Goal: Task Accomplishment & Management: Manage account settings

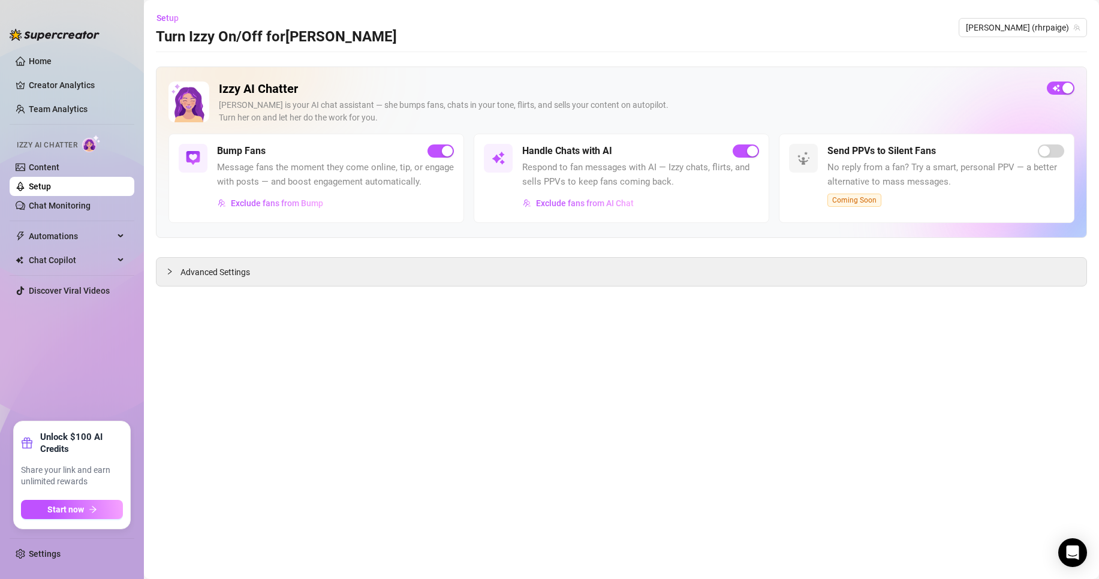
drag, startPoint x: 94, startPoint y: 555, endPoint x: 133, endPoint y: 131, distance: 426.5
click at [61, 555] on link "Settings" at bounding box center [45, 554] width 32 height 10
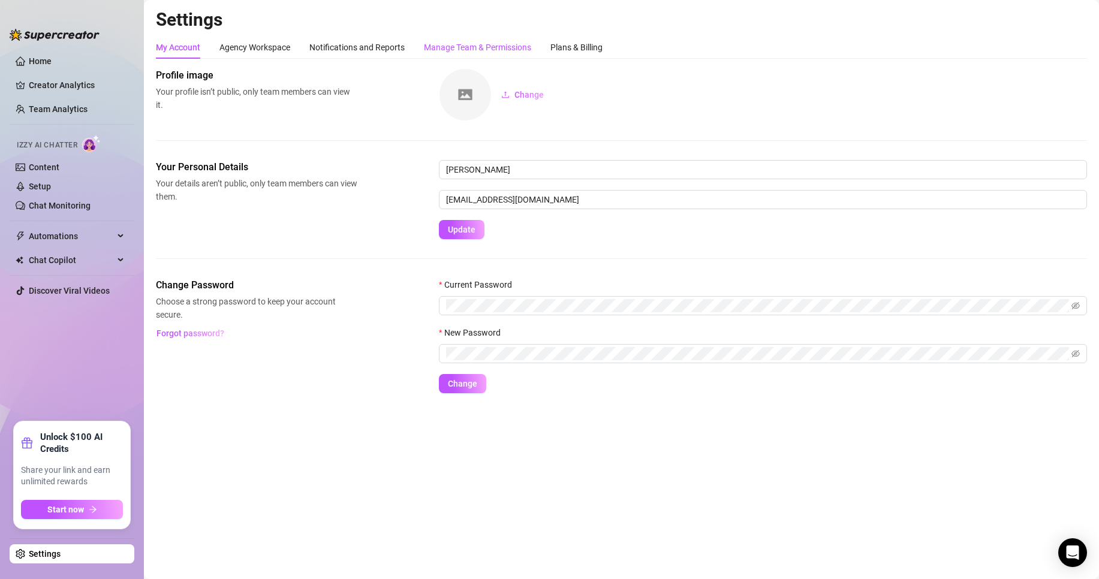
click at [458, 41] on div "Manage Team & Permissions" at bounding box center [477, 47] width 107 height 13
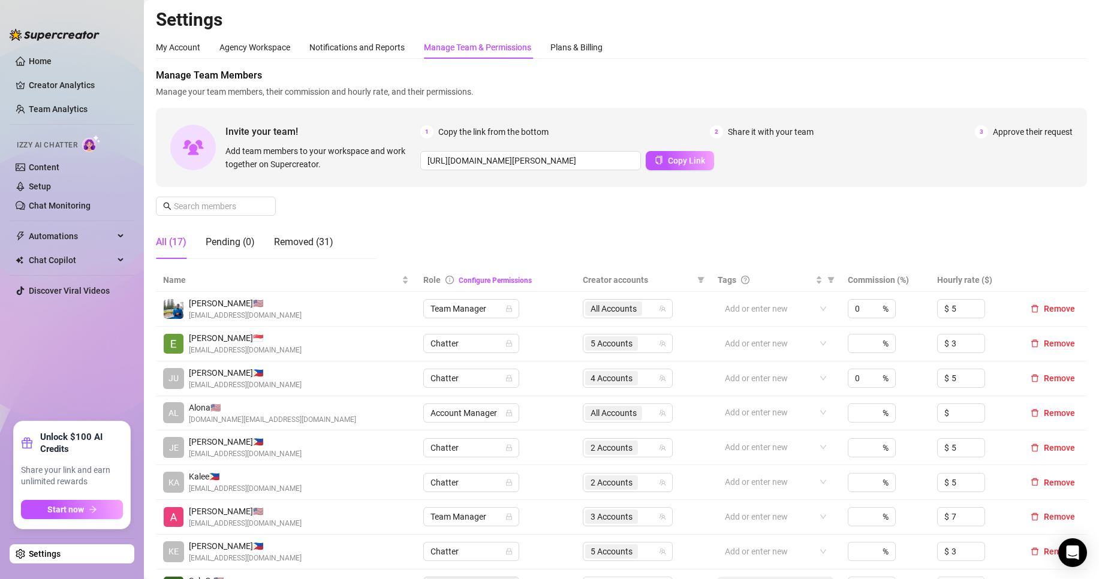
click at [51, 185] on link "Setup" at bounding box center [40, 187] width 22 height 10
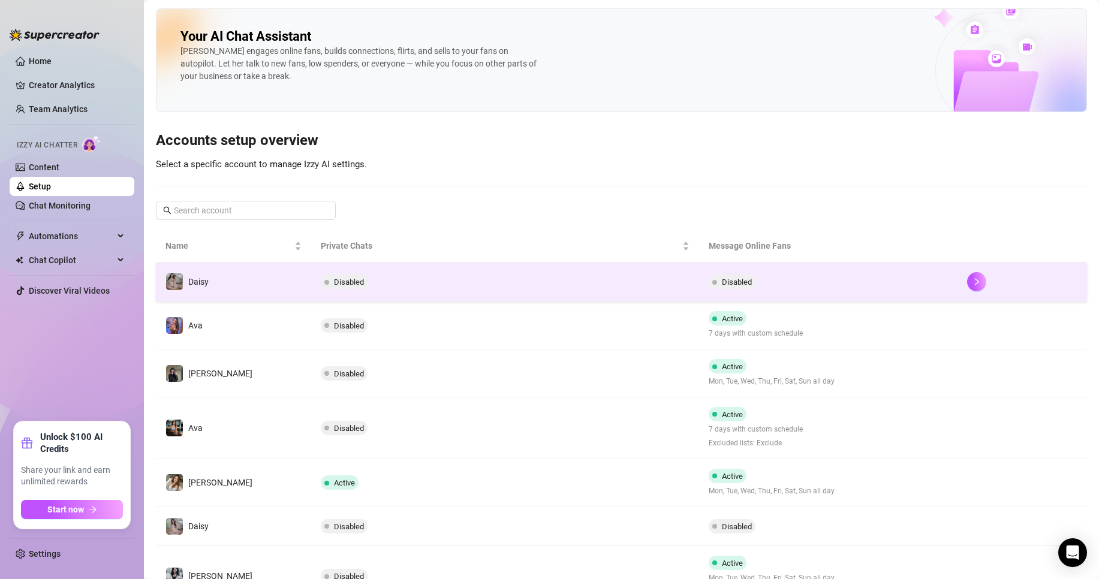
click at [458, 290] on td "Disabled" at bounding box center [505, 282] width 388 height 39
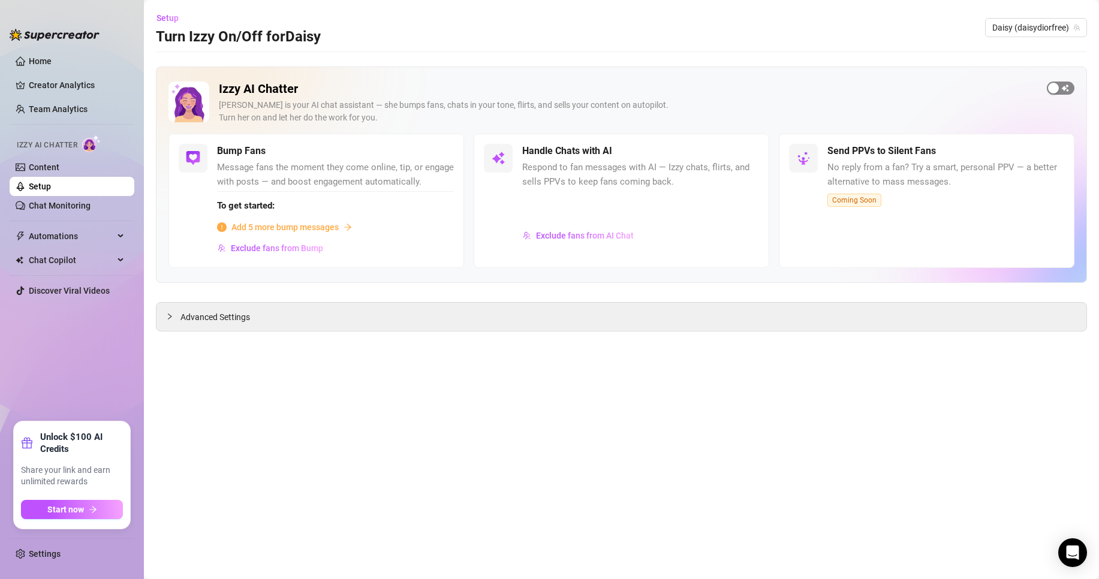
click at [1063, 89] on span "button" at bounding box center [1061, 88] width 28 height 13
click at [1058, 30] on span "Daisy (daisydiorfree)" at bounding box center [1037, 28] width 88 height 18
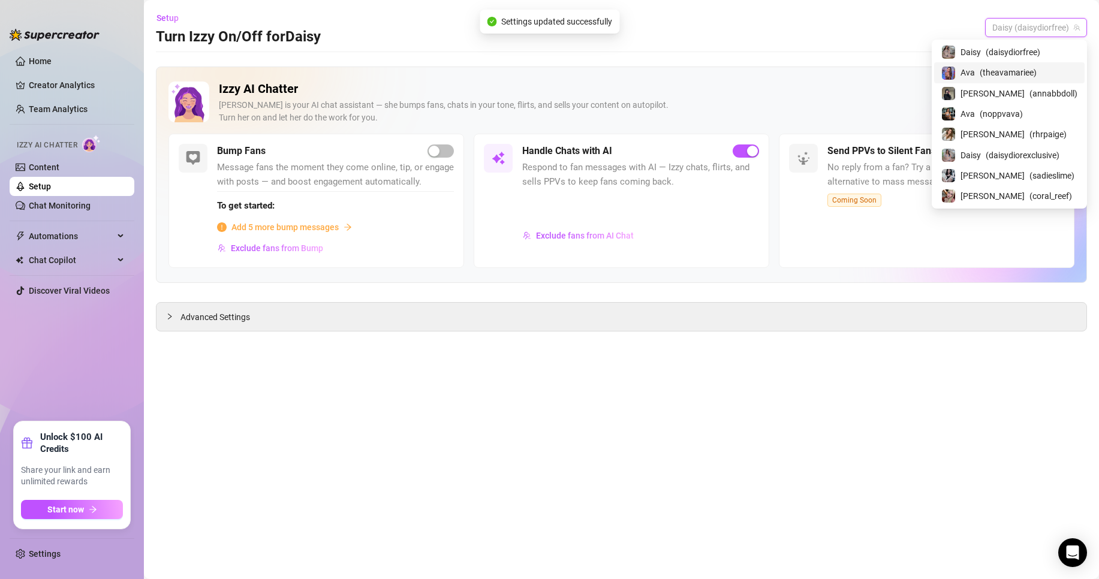
click at [1054, 78] on div "Ava ( theavamariee )" at bounding box center [1010, 72] width 136 height 14
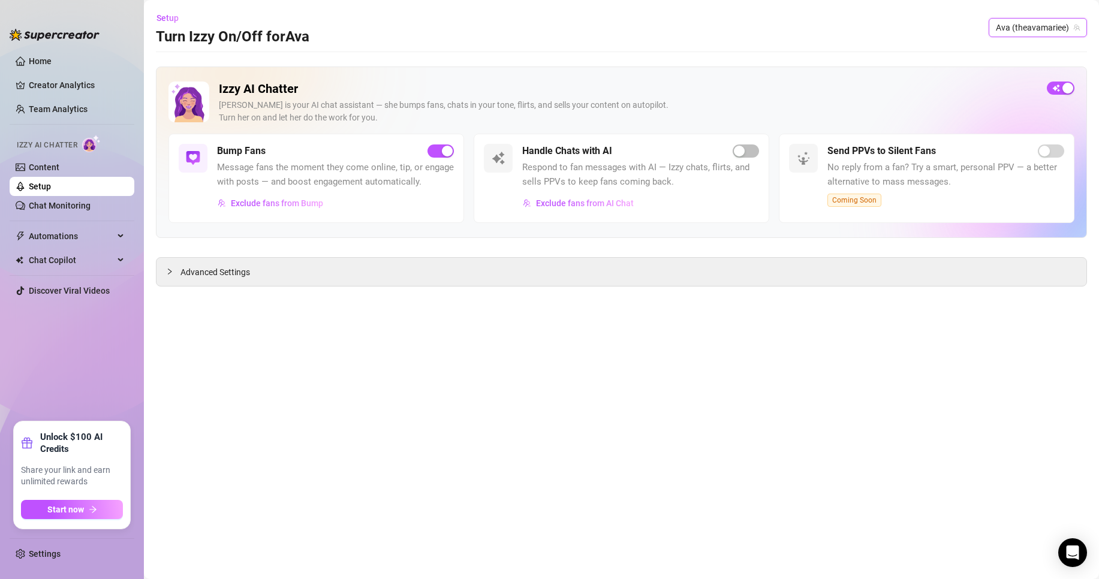
click at [747, 161] on span "Respond to fan messages with AI — Izzy chats, flirts, and sells PPVs to keep fa…" at bounding box center [640, 175] width 237 height 28
click at [743, 151] on div "button" at bounding box center [739, 151] width 11 height 11
click at [1049, 29] on span "Ava (theavamariee)" at bounding box center [1038, 28] width 84 height 18
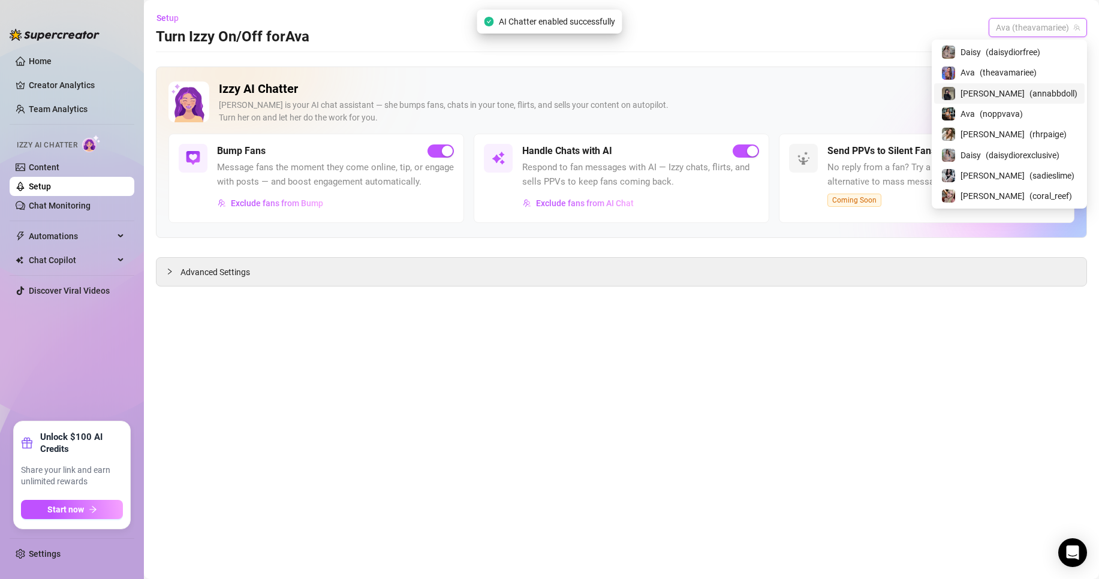
click at [1053, 98] on div "[PERSON_NAME] ( annabbdoll )" at bounding box center [1010, 93] width 136 height 14
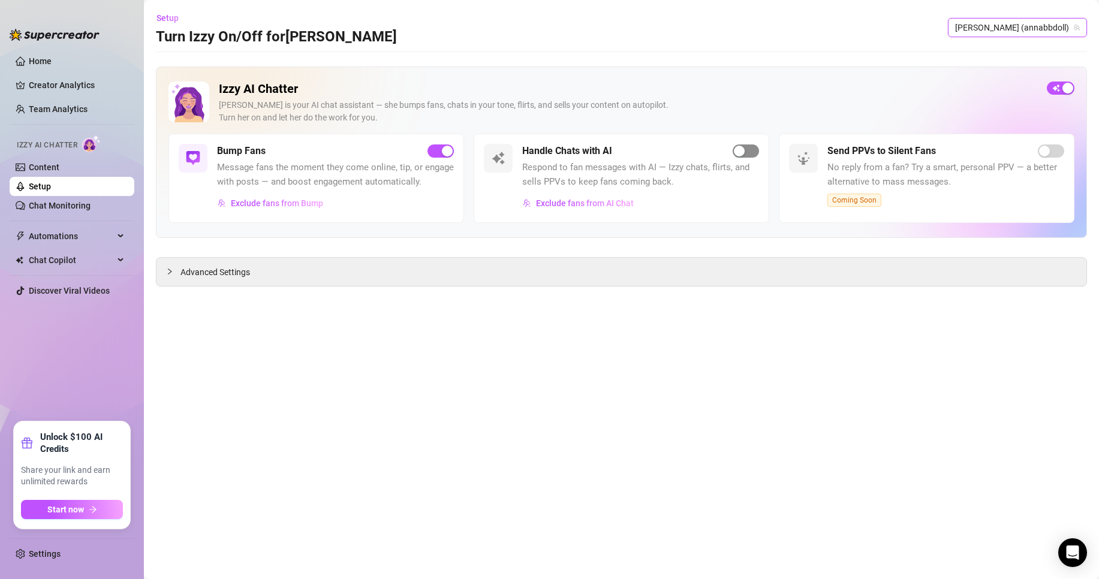
click at [752, 148] on span "button" at bounding box center [746, 151] width 26 height 13
click at [1050, 34] on span "[PERSON_NAME] (annabbdoll)" at bounding box center [1017, 28] width 125 height 18
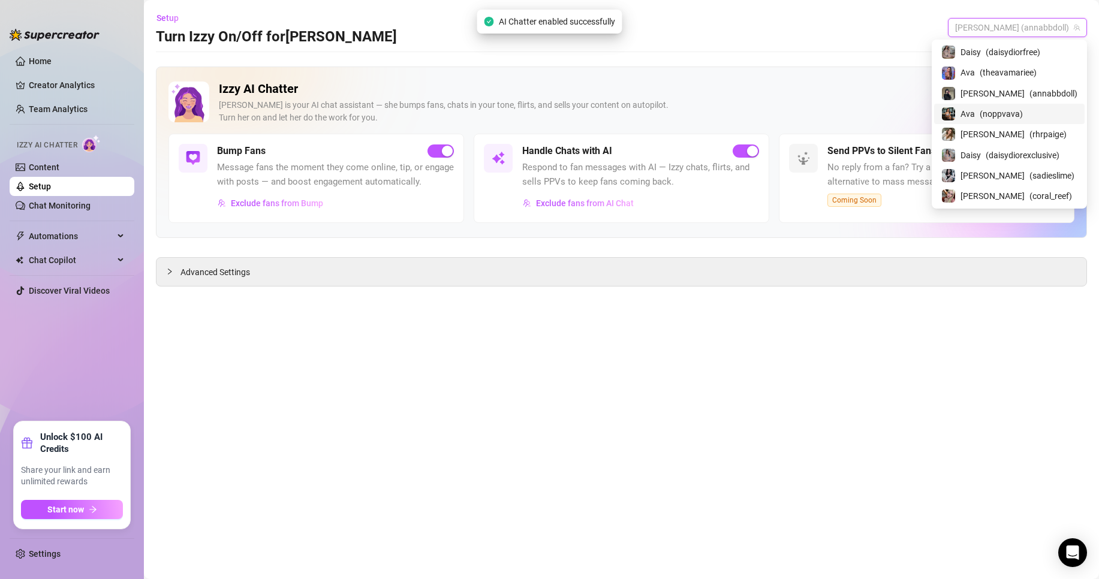
click at [1040, 123] on div "Ava ( noppvava )" at bounding box center [1009, 114] width 151 height 20
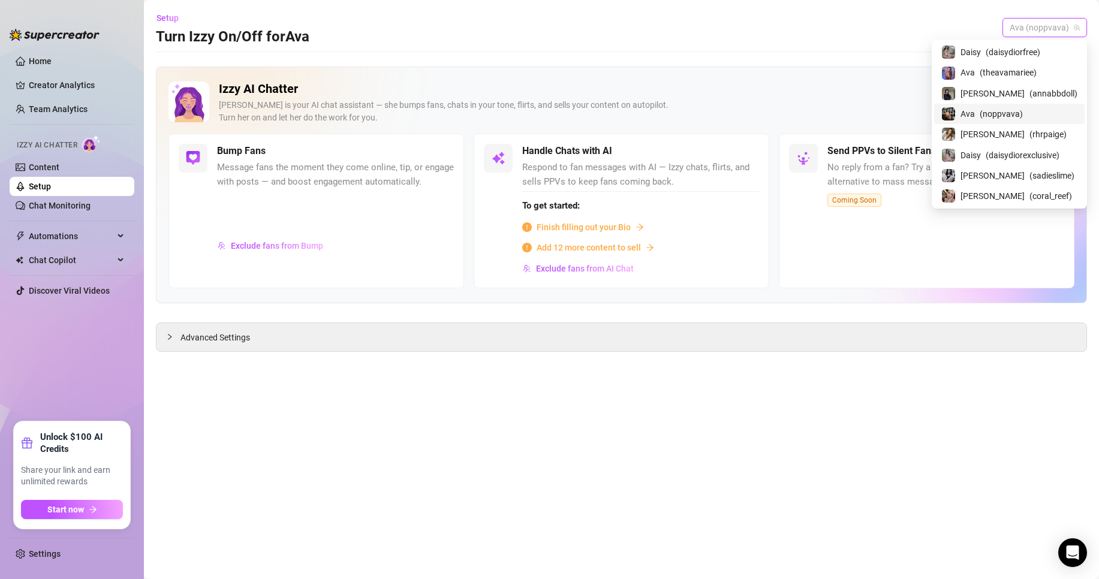
click at [1051, 22] on span "Ava (noppvava)" at bounding box center [1045, 28] width 70 height 18
click at [1059, 127] on div "[PERSON_NAME] ( rhrpaige )" at bounding box center [1010, 134] width 136 height 14
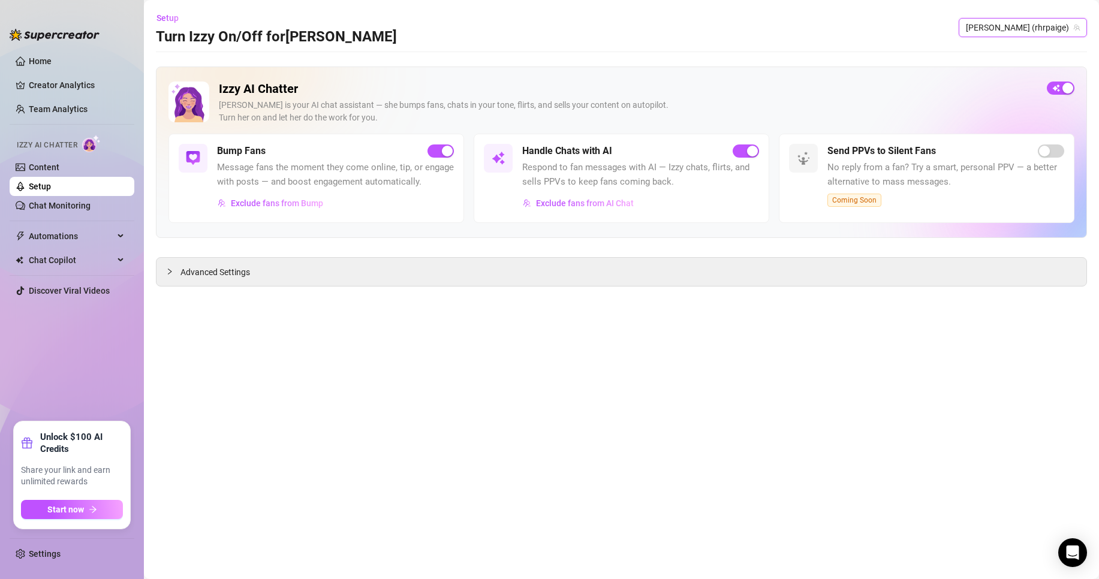
click at [1072, 31] on span "[PERSON_NAME] (rhrpaige)" at bounding box center [1023, 28] width 114 height 18
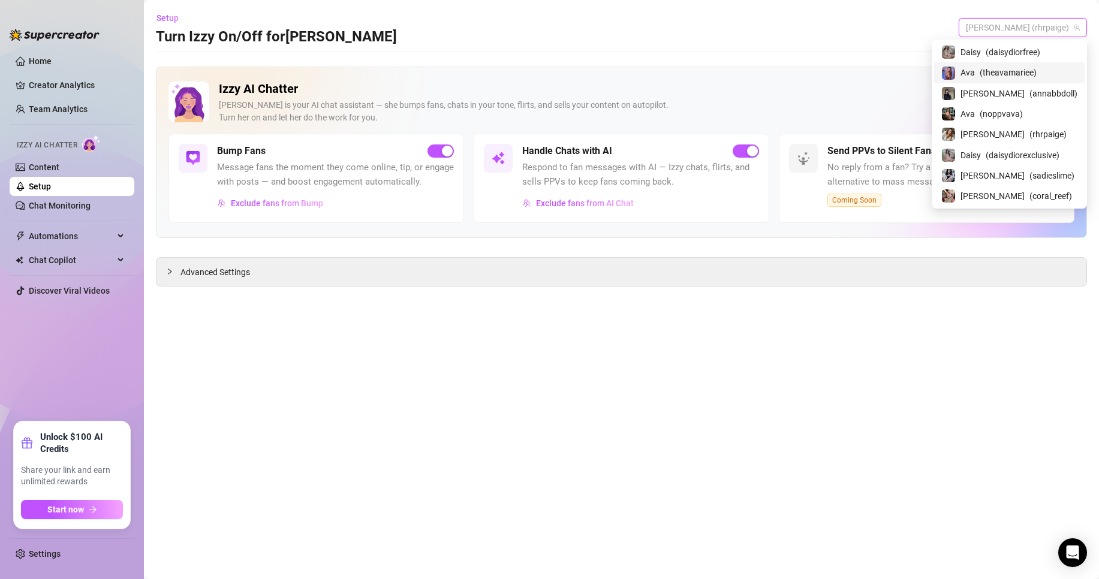
click at [1060, 158] on span "( daisydiorexclusive )" at bounding box center [1023, 155] width 74 height 13
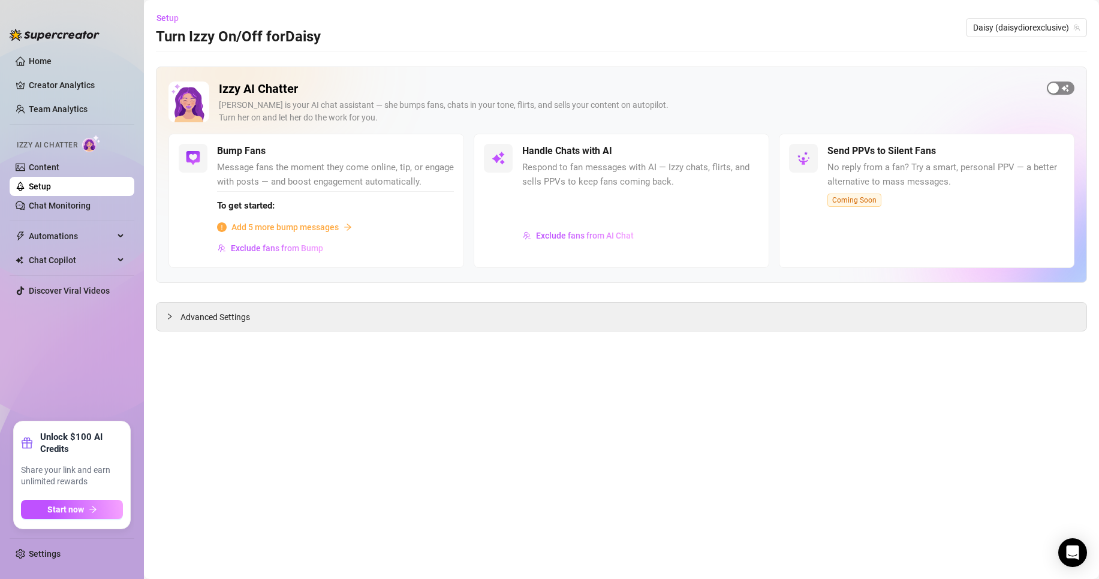
click at [1052, 89] on div "button" at bounding box center [1053, 88] width 11 height 11
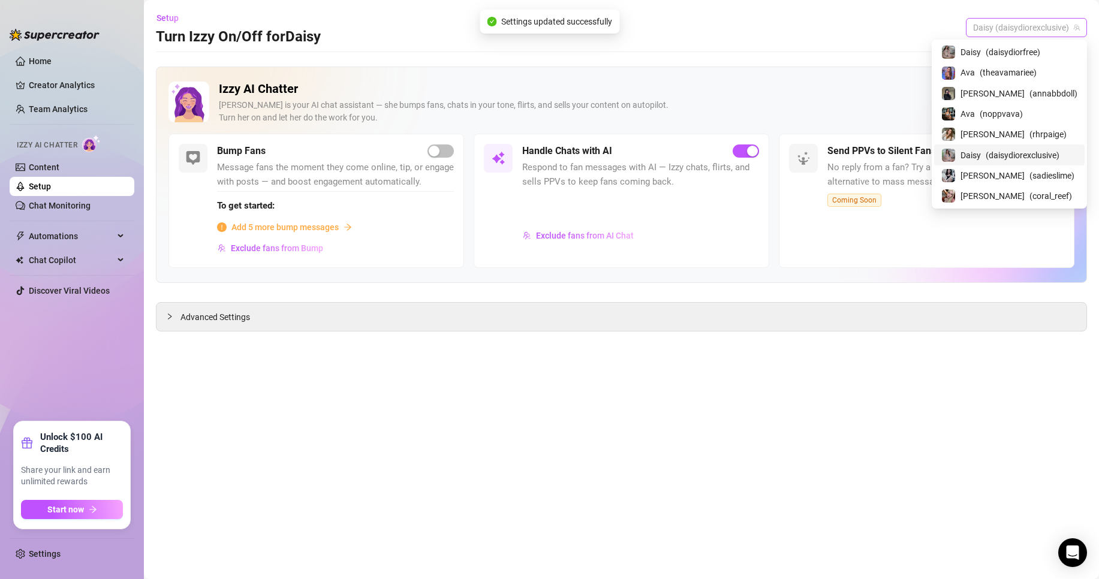
click at [1036, 34] on span "Daisy (daisydiorexclusive)" at bounding box center [1026, 28] width 107 height 18
click at [1044, 166] on div "[PERSON_NAME] ( sadieslime )" at bounding box center [1009, 176] width 151 height 20
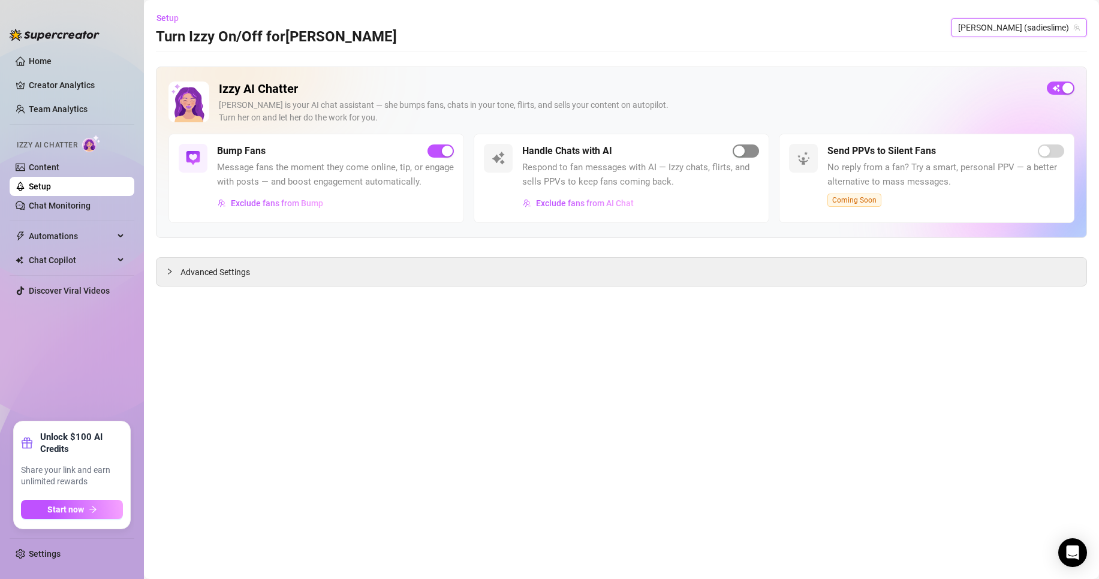
click at [743, 154] on div "button" at bounding box center [739, 151] width 11 height 11
click at [1081, 28] on div "[PERSON_NAME] (sadieslime)" at bounding box center [1019, 27] width 136 height 19
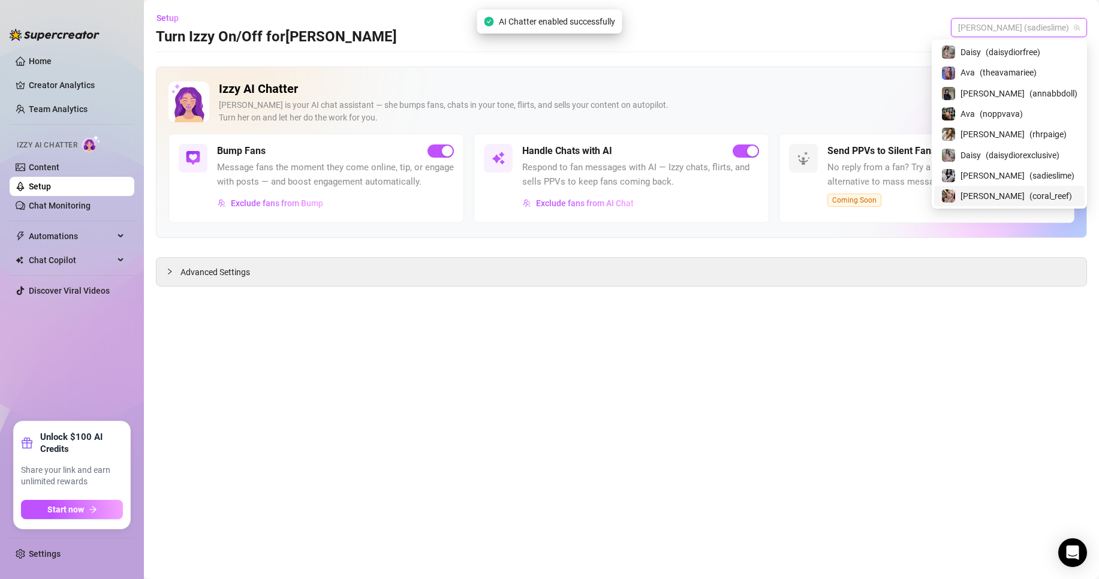
click at [1032, 195] on span "( coral_reef )" at bounding box center [1051, 196] width 43 height 13
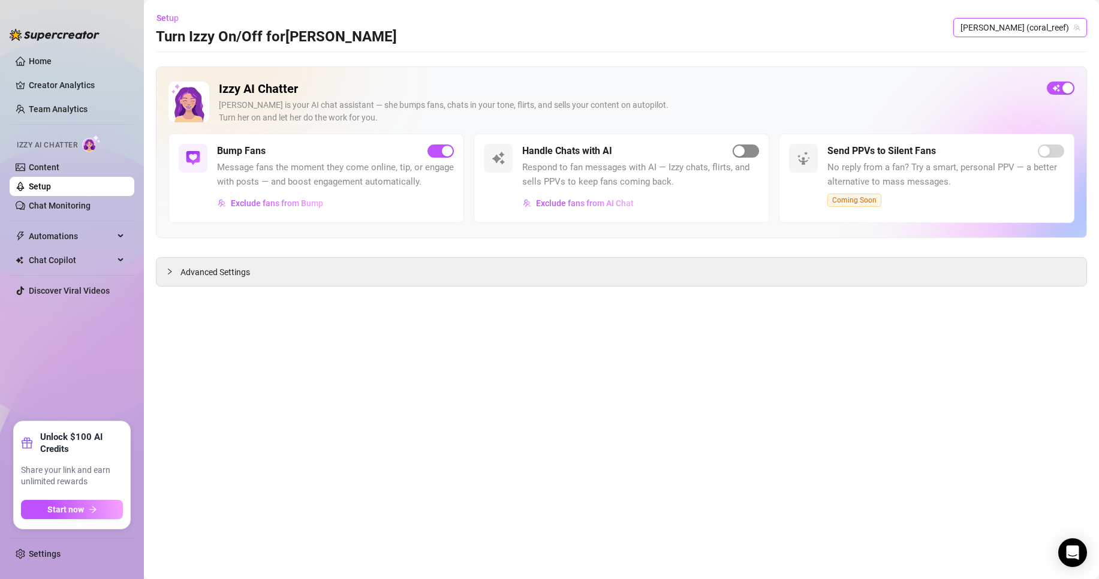
click at [748, 148] on span "button" at bounding box center [746, 151] width 26 height 13
click at [61, 551] on link "Settings" at bounding box center [45, 554] width 32 height 10
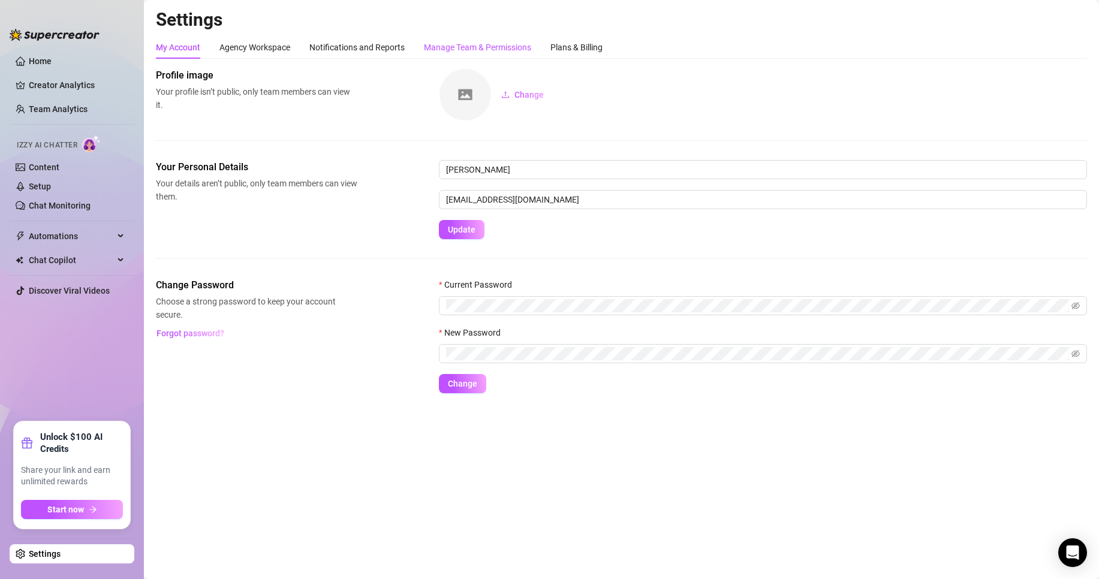
click at [523, 50] on div "Manage Team & Permissions" at bounding box center [477, 47] width 107 height 13
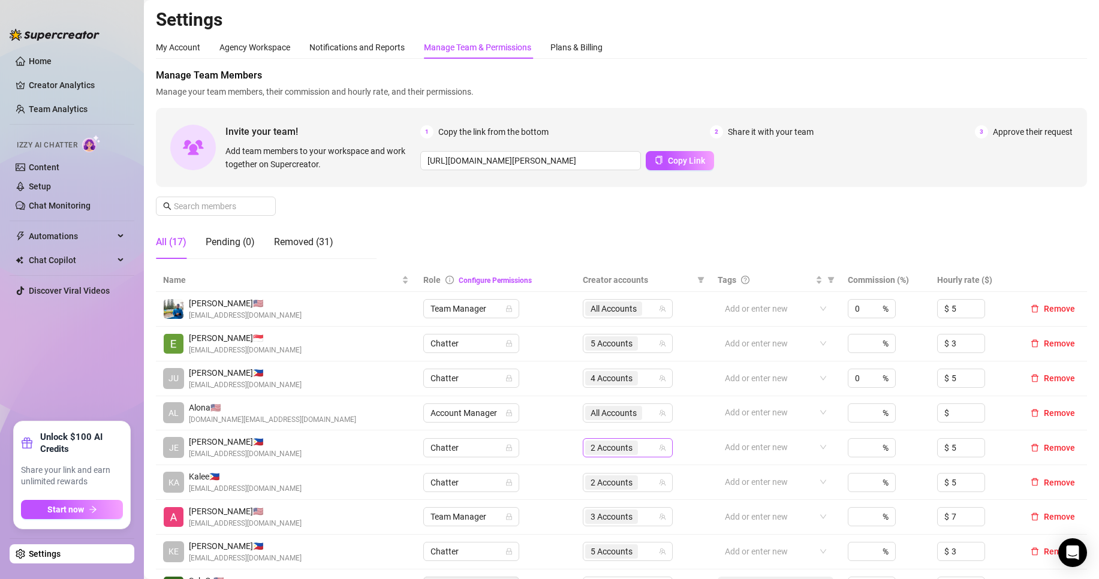
click at [608, 454] on span "2 Accounts" at bounding box center [612, 447] width 42 height 13
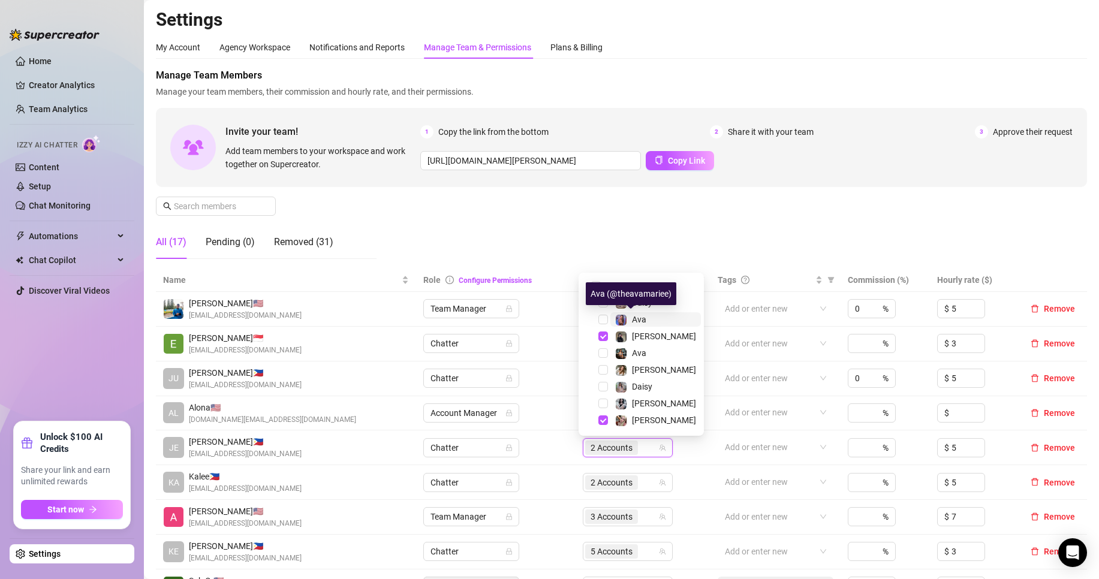
click at [618, 318] on img at bounding box center [621, 320] width 11 height 11
click at [644, 348] on span "Ava" at bounding box center [639, 353] width 14 height 10
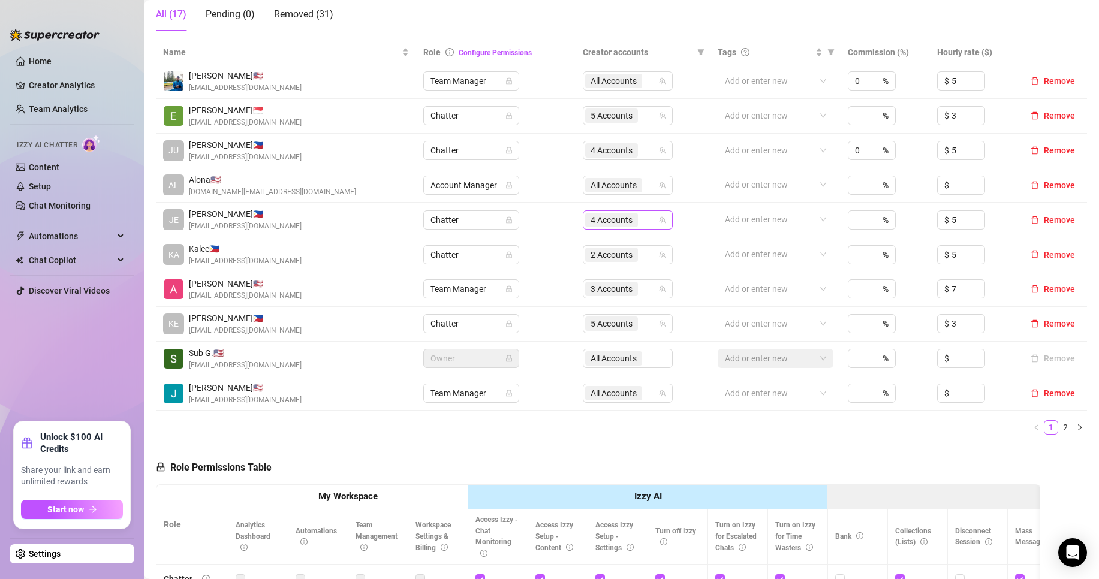
scroll to position [300, 0]
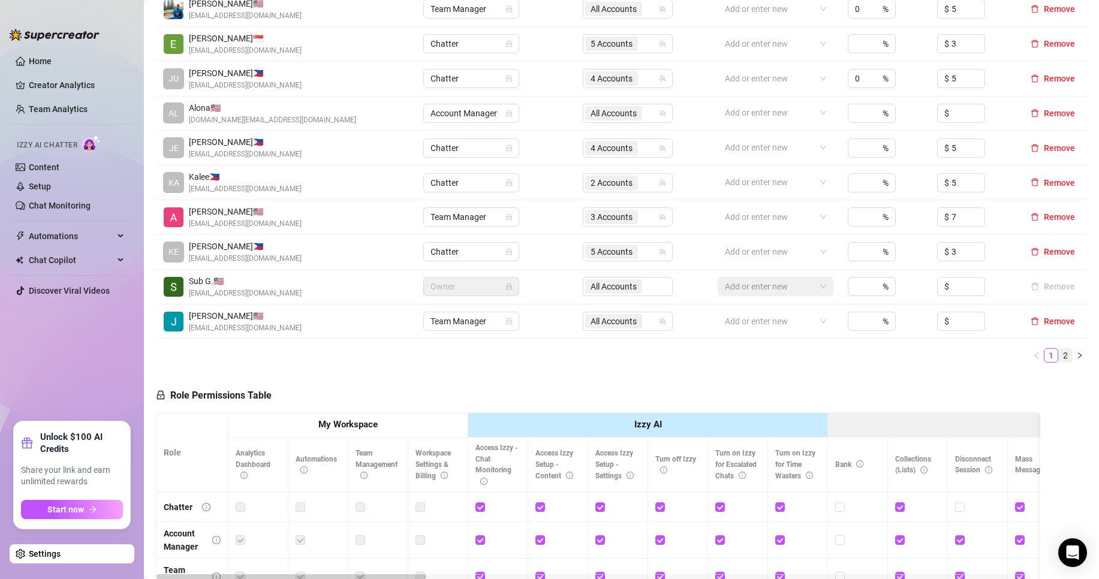
click at [1059, 357] on link "2" at bounding box center [1065, 355] width 13 height 13
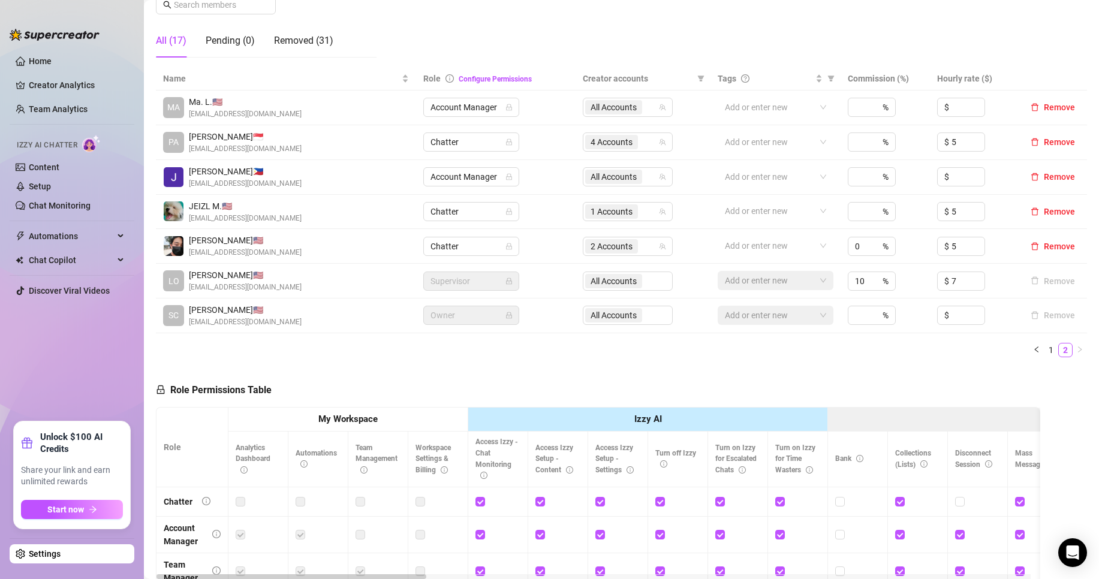
scroll to position [200, 0]
click at [613, 142] on span "4 Accounts" at bounding box center [612, 143] width 42 height 13
